Goal: Task Accomplishment & Management: Manage account settings

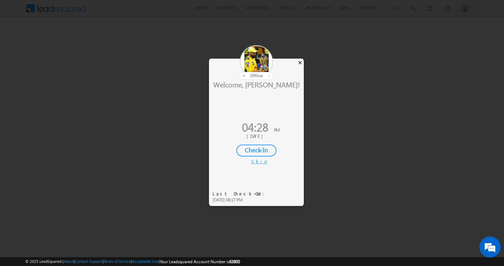
click at [301, 65] on div "×" at bounding box center [299, 63] width 7 height 8
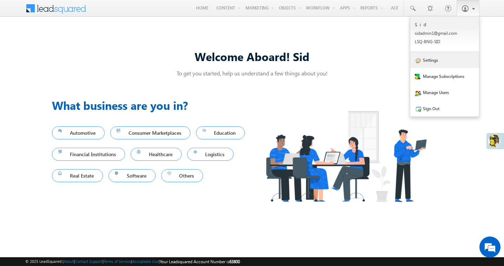
click at [453, 62] on link "Settings" at bounding box center [444, 60] width 69 height 16
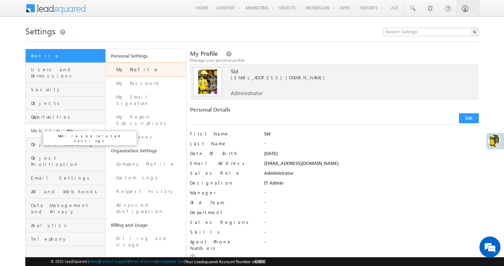
click at [89, 127] on span "Mobile App" at bounding box center [67, 130] width 73 height 6
